Goal: Check status: Check status

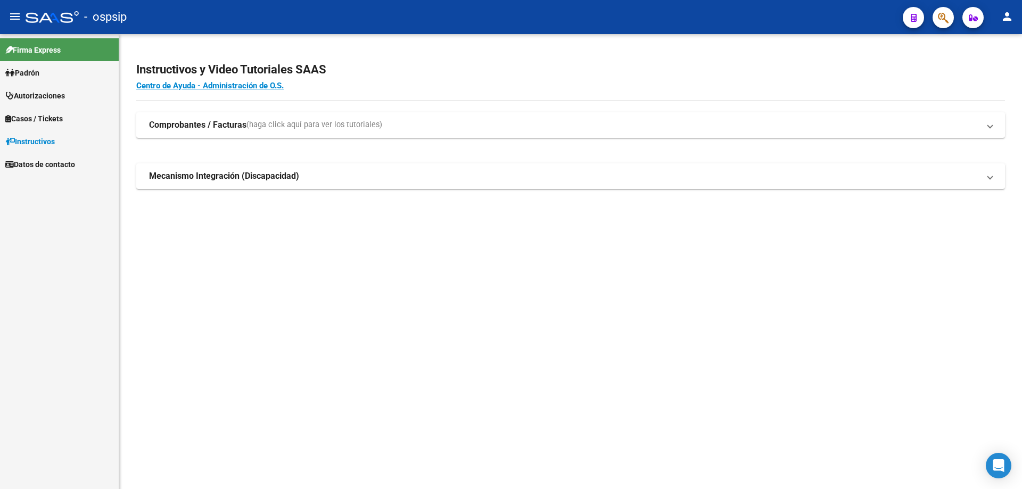
click at [937, 18] on button "button" at bounding box center [943, 17] width 21 height 21
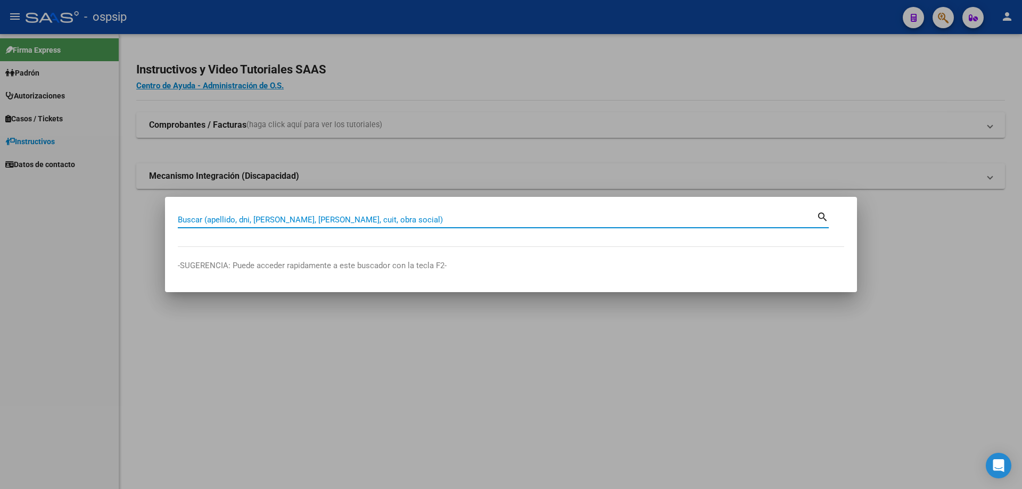
paste input "23702948"
type input "23702948"
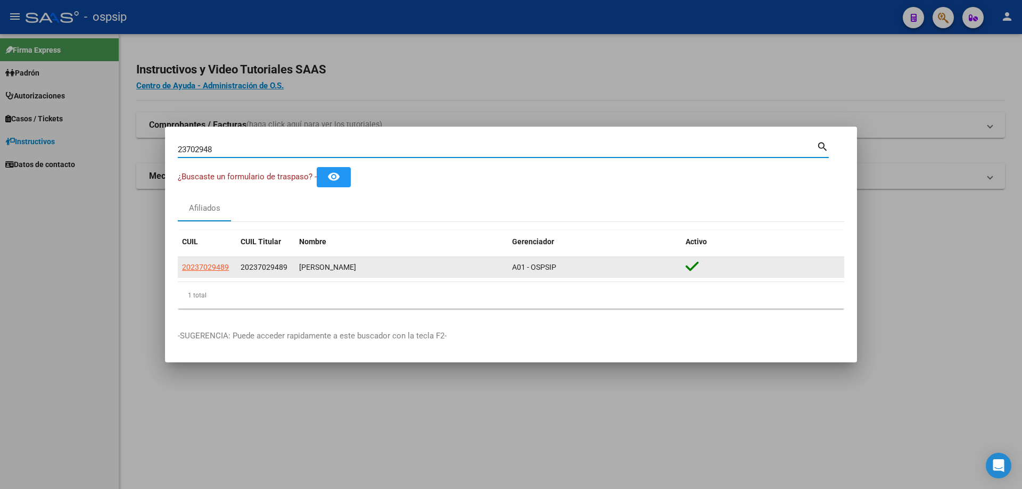
click at [209, 274] on datatable-body-cell "20237029489" at bounding box center [207, 267] width 59 height 21
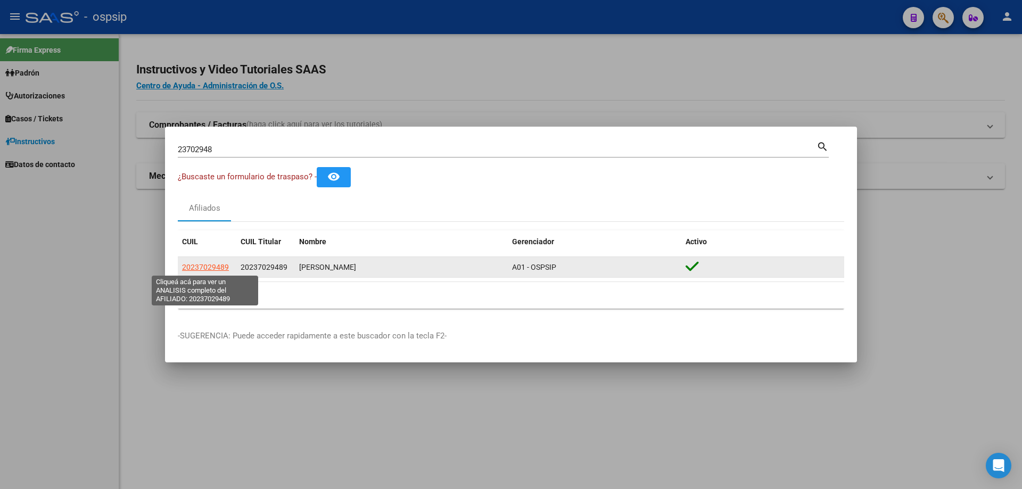
click at [212, 268] on span "20237029489" at bounding box center [205, 267] width 47 height 9
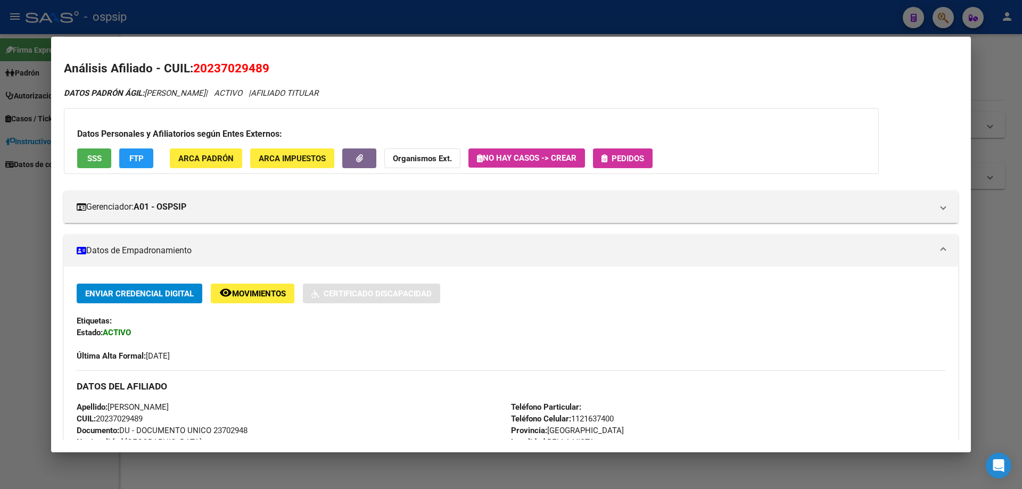
click at [637, 164] on button "Pedidos" at bounding box center [623, 159] width 60 height 20
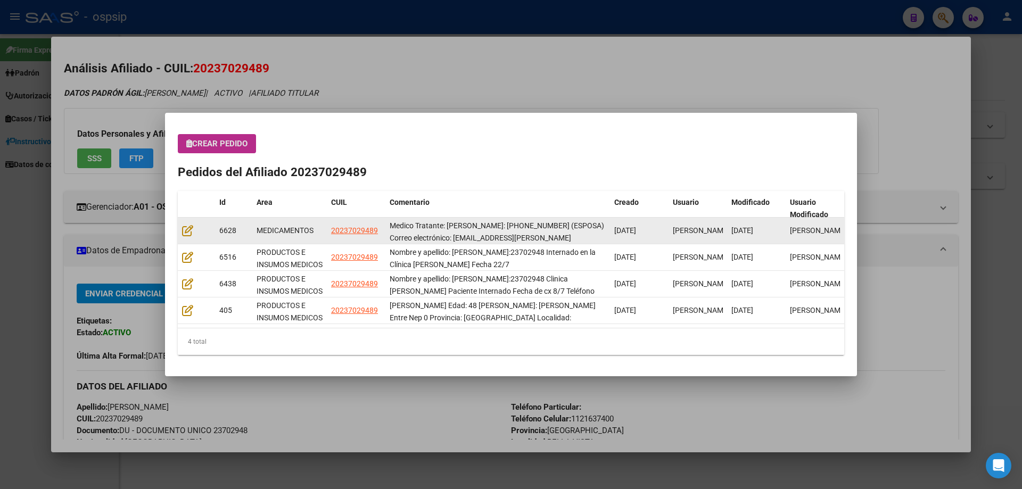
click at [187, 223] on datatable-body-cell at bounding box center [196, 231] width 37 height 26
click at [188, 225] on icon at bounding box center [187, 231] width 11 height 12
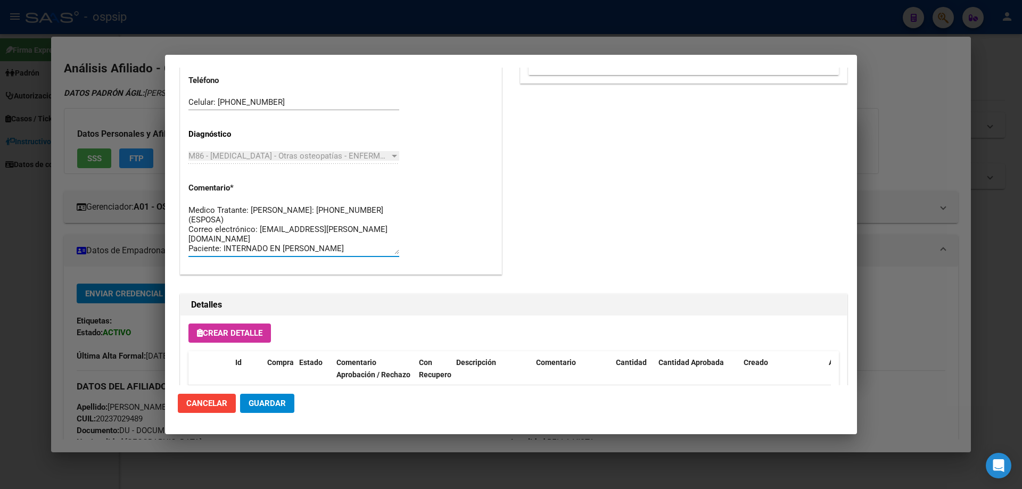
drag, startPoint x: 289, startPoint y: 234, endPoint x: 152, endPoint y: 198, distance: 141.0
click at [152, 198] on div "23702948 Buscar (apellido, dni, cuil, nro traspaso, cuit, obra social) search ¿…" at bounding box center [511, 244] width 1022 height 489
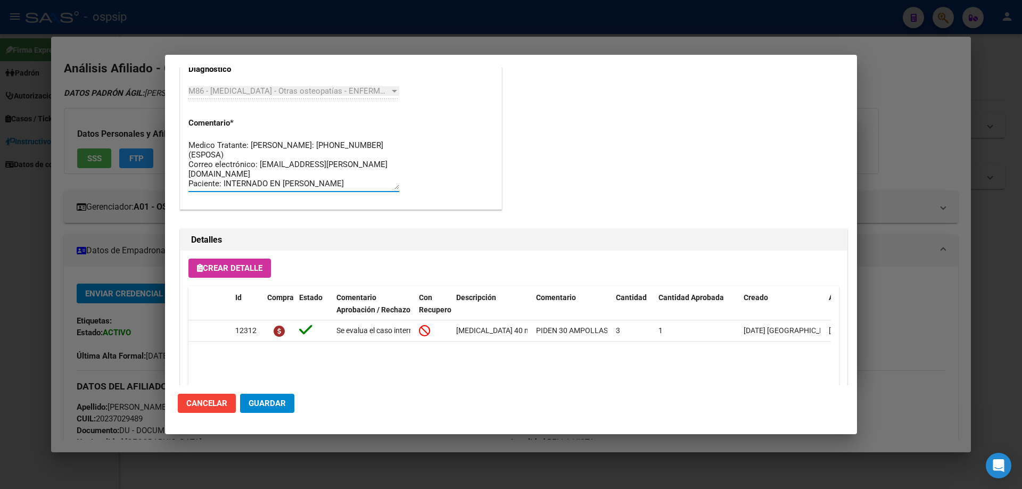
scroll to position [692, 0]
